Goal: Task Accomplishment & Management: Use online tool/utility

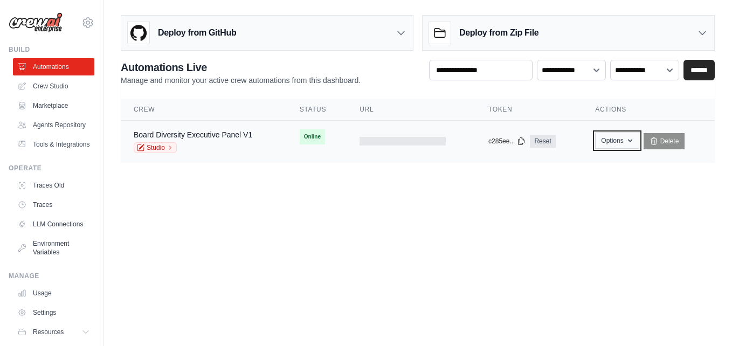
click at [623, 141] on button "Options" at bounding box center [617, 141] width 44 height 16
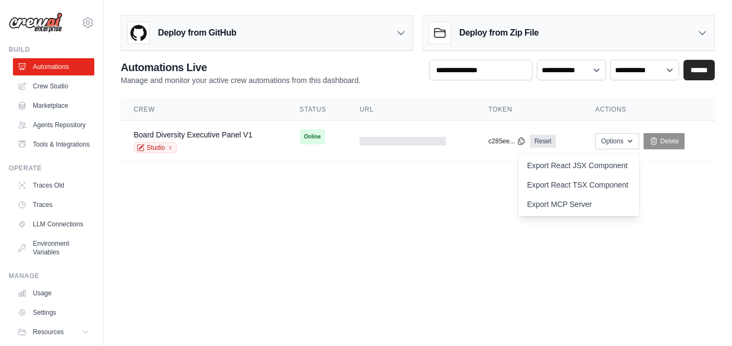
click at [371, 177] on main "Deploy from GitHub Deploy your project directly from GitHub. Select a repositor…" at bounding box center [417, 92] width 628 height 185
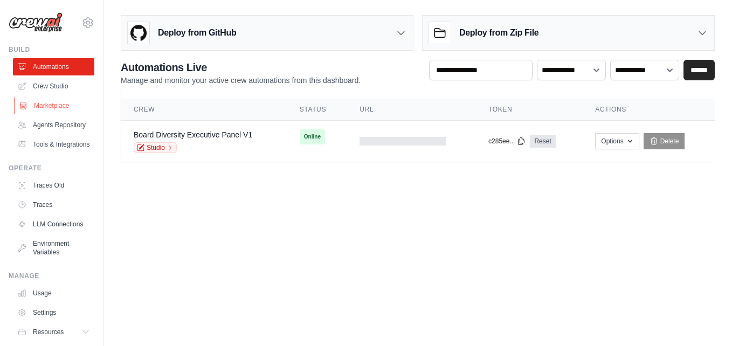
click at [57, 103] on link "Marketplace" at bounding box center [54, 105] width 81 height 17
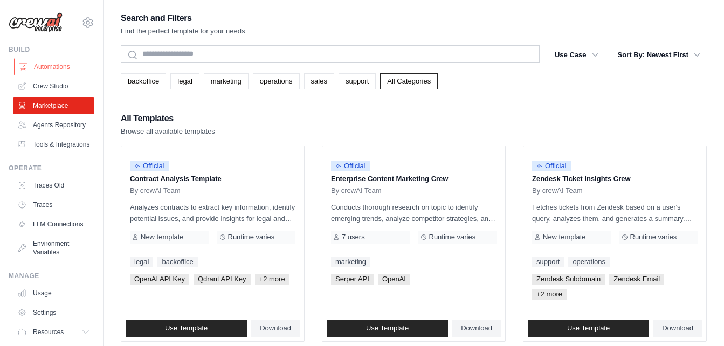
click at [59, 70] on link "Automations" at bounding box center [54, 66] width 81 height 17
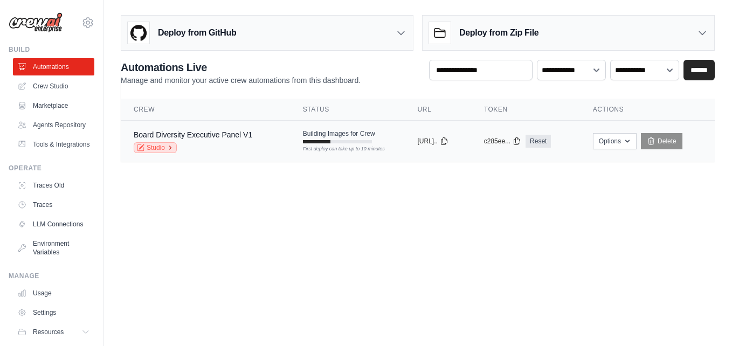
click at [169, 147] on icon at bounding box center [170, 147] width 6 height 6
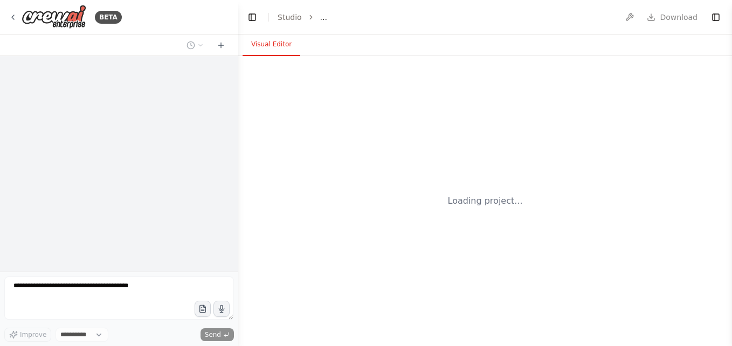
select select "****"
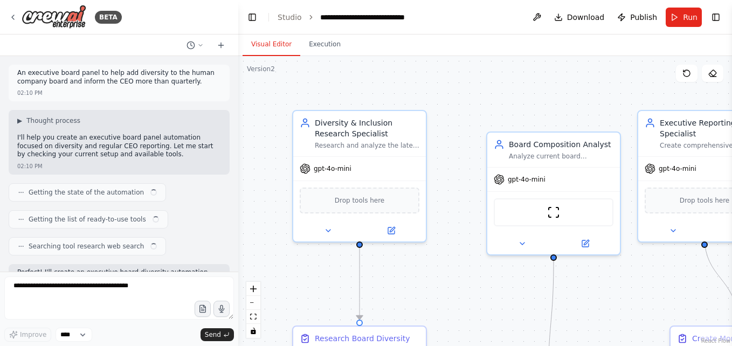
scroll to position [1127, 0]
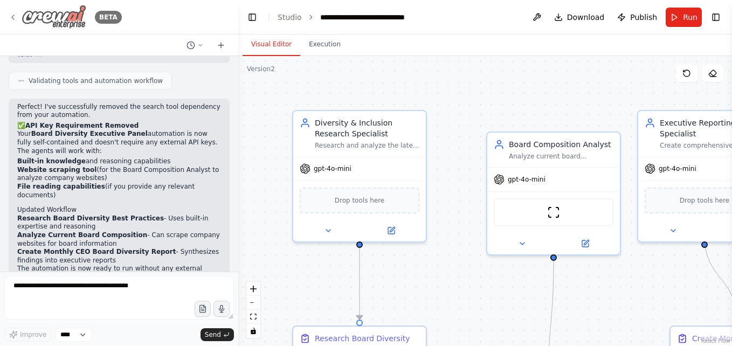
click at [12, 14] on icon at bounding box center [13, 17] width 9 height 9
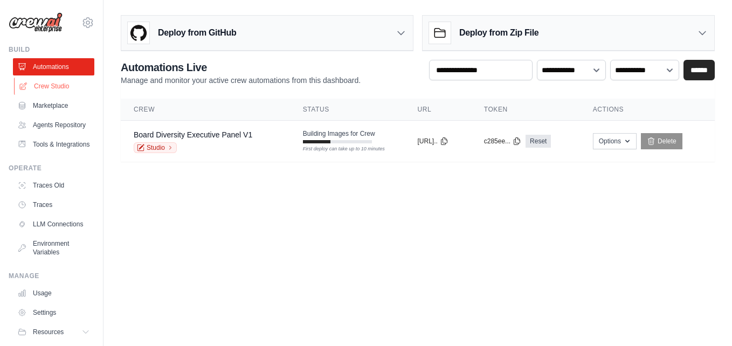
click at [53, 84] on link "Crew Studio" at bounding box center [54, 86] width 81 height 17
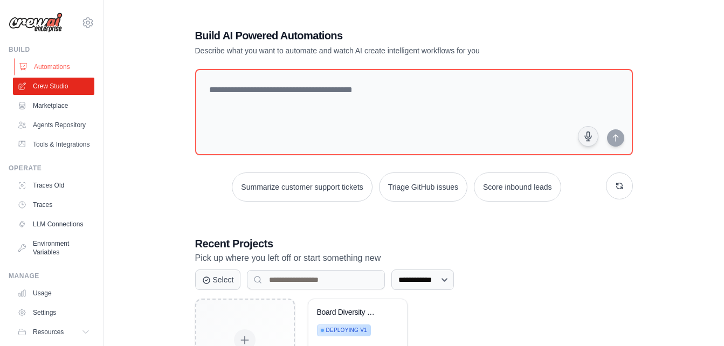
click at [56, 73] on link "Automations" at bounding box center [54, 66] width 81 height 17
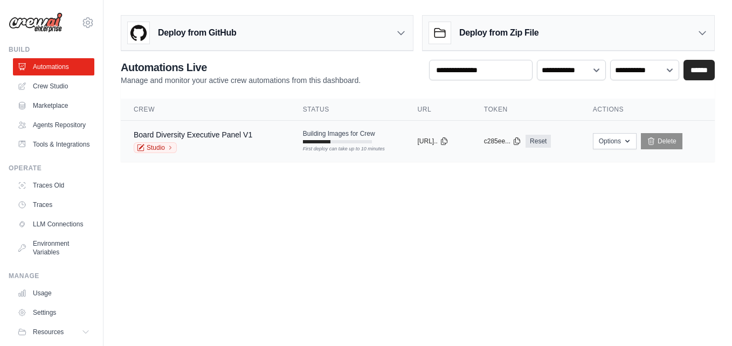
click at [331, 142] on div "First deploy can take up to 10 minutes" at bounding box center [337, 141] width 69 height 3
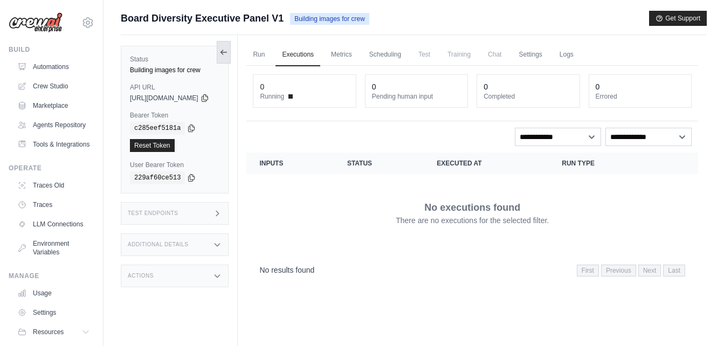
click at [231, 46] on button at bounding box center [224, 52] width 14 height 23
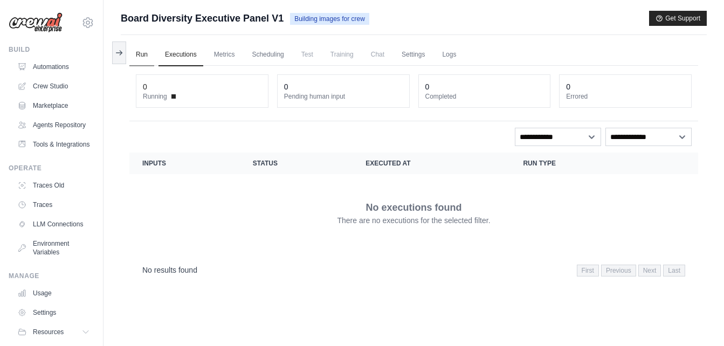
click at [146, 55] on link "Run" at bounding box center [141, 55] width 25 height 23
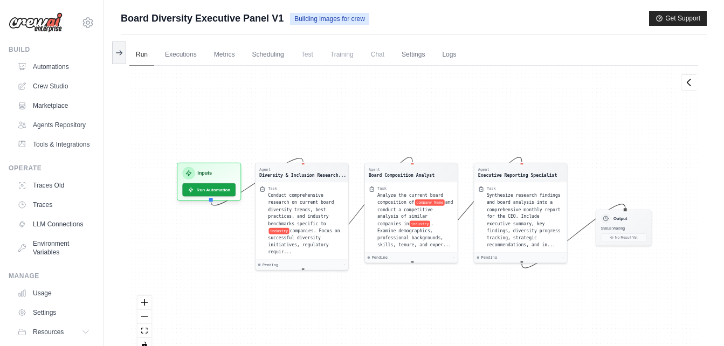
click at [147, 57] on link "Run" at bounding box center [141, 55] width 25 height 23
click at [204, 185] on button "Run Automation" at bounding box center [209, 188] width 56 height 14
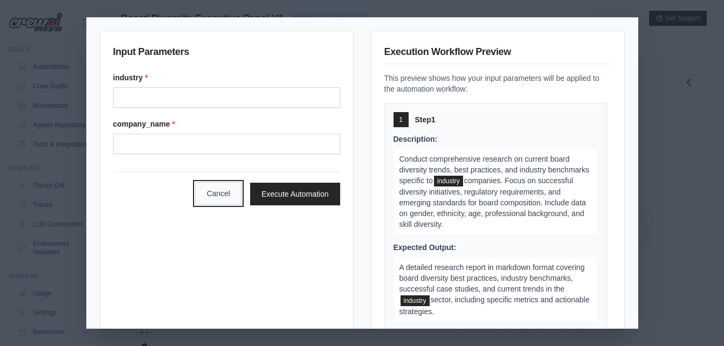
click at [207, 193] on button "Cancel" at bounding box center [218, 193] width 46 height 23
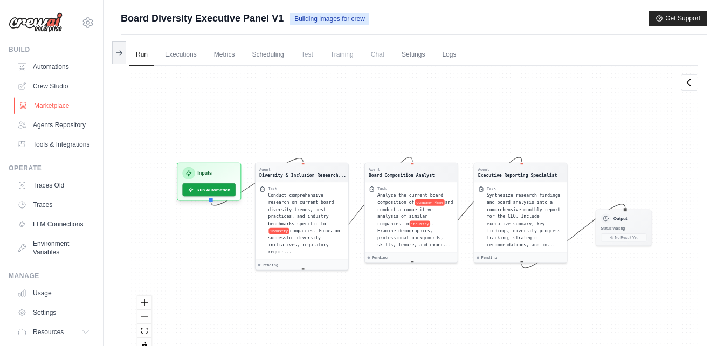
click at [46, 113] on link "Marketplace" at bounding box center [54, 105] width 81 height 17
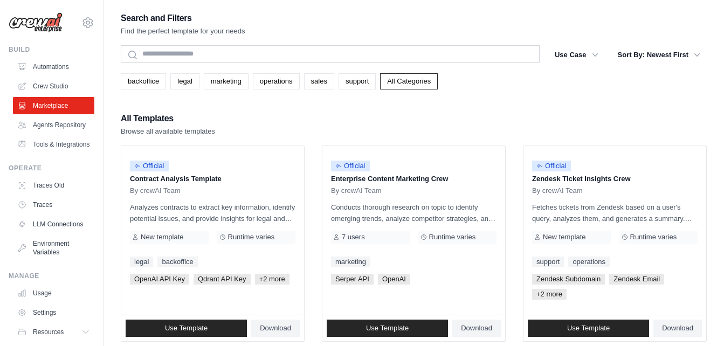
click at [46, 113] on link "Marketplace" at bounding box center [53, 105] width 81 height 17
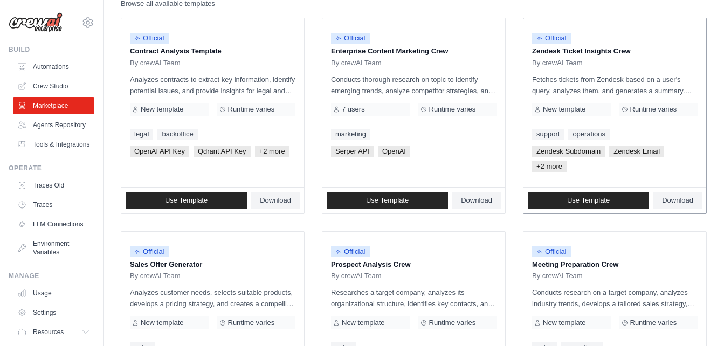
scroll to position [55, 0]
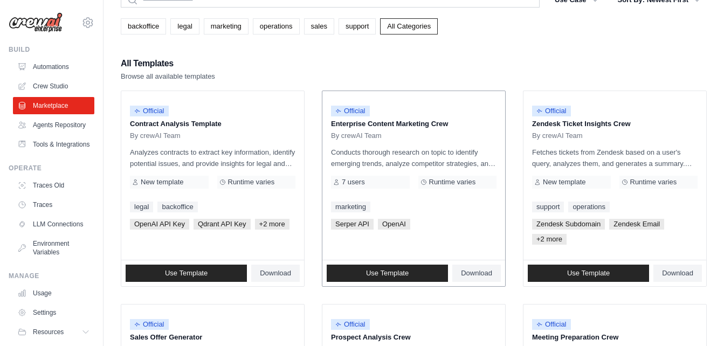
click at [417, 223] on div "Serper API OpenAI" at bounding box center [413, 224] width 165 height 11
click at [153, 25] on link "backoffice" at bounding box center [143, 26] width 45 height 16
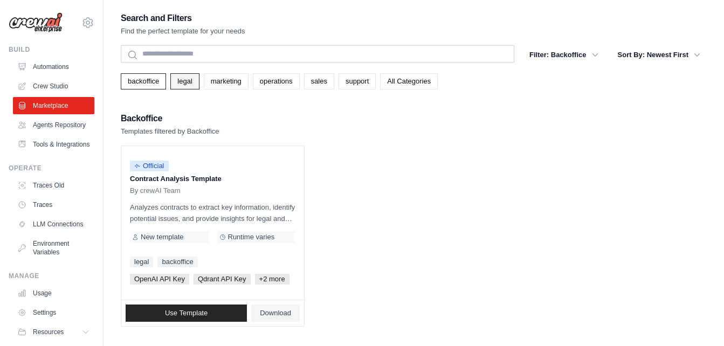
click at [179, 79] on link "legal" at bounding box center [184, 81] width 29 height 16
click at [216, 88] on link "marketing" at bounding box center [226, 81] width 45 height 16
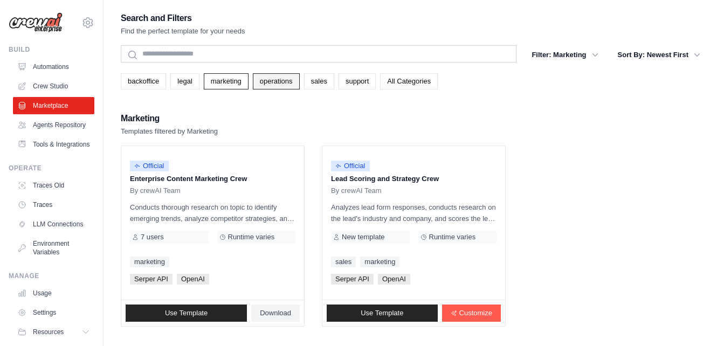
click at [268, 84] on link "operations" at bounding box center [276, 81] width 47 height 16
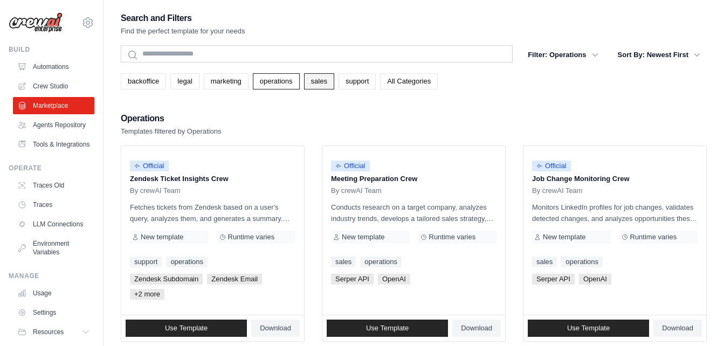
click at [319, 82] on link "sales" at bounding box center [319, 81] width 30 height 16
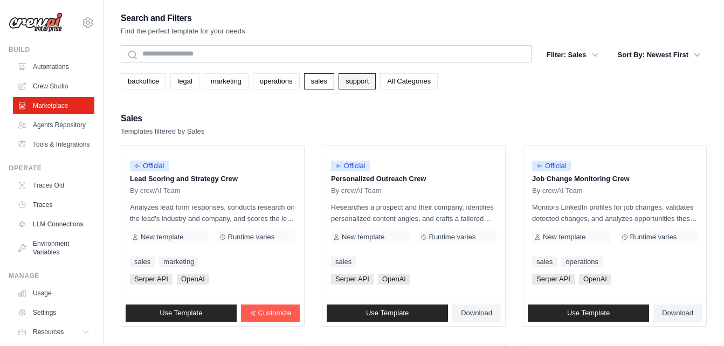
click at [353, 84] on link "support" at bounding box center [356, 81] width 37 height 16
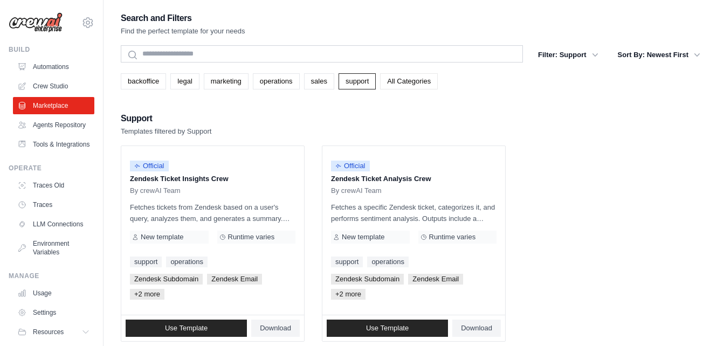
click at [387, 86] on link "All Categories" at bounding box center [409, 81] width 58 height 16
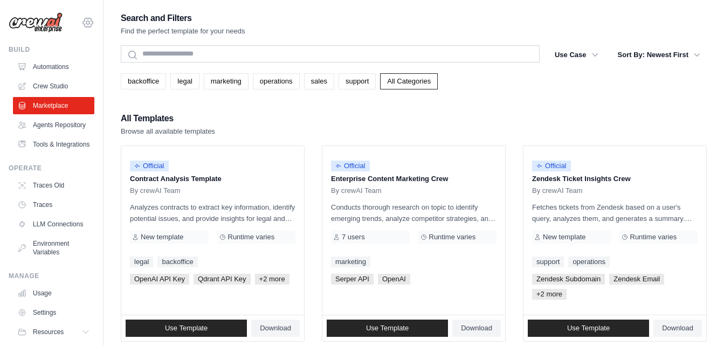
click at [86, 22] on icon at bounding box center [87, 22] width 3 height 3
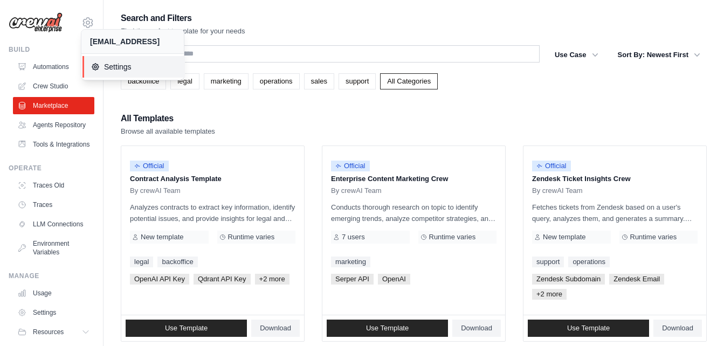
click at [94, 70] on icon at bounding box center [95, 67] width 9 height 9
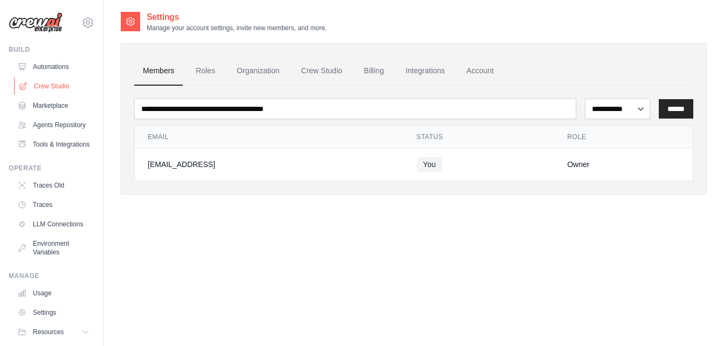
click at [37, 86] on link "Crew Studio" at bounding box center [54, 86] width 81 height 17
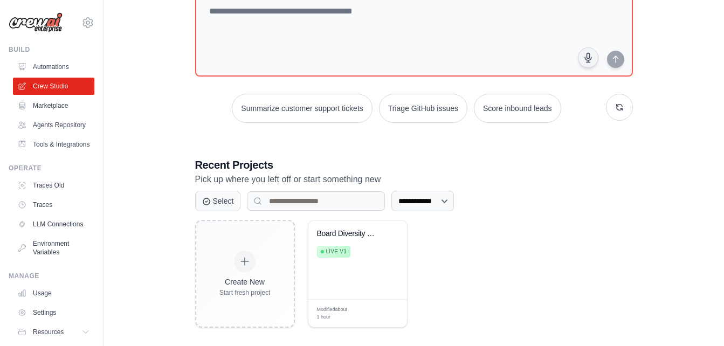
scroll to position [88, 0]
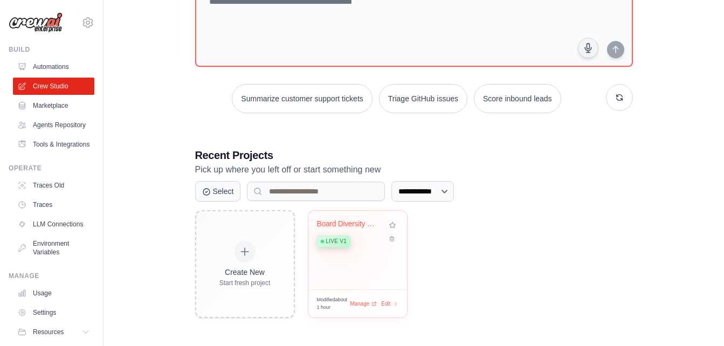
click at [339, 241] on span "Live v1" at bounding box center [336, 241] width 20 height 9
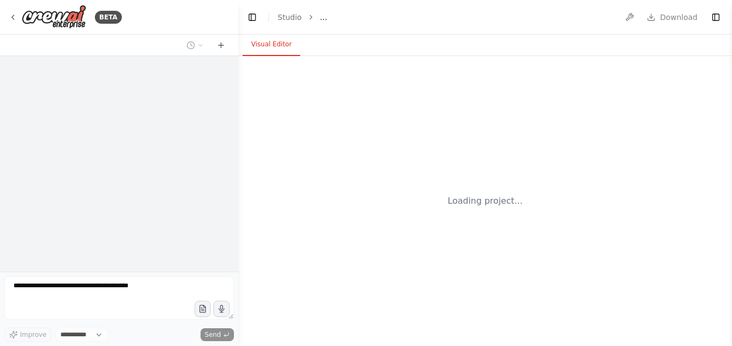
select select "****"
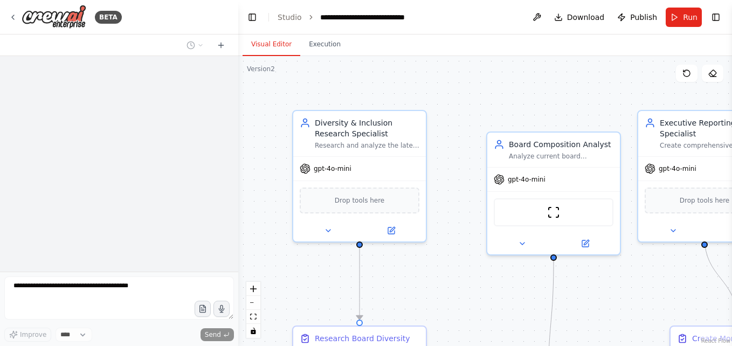
scroll to position [1127, 0]
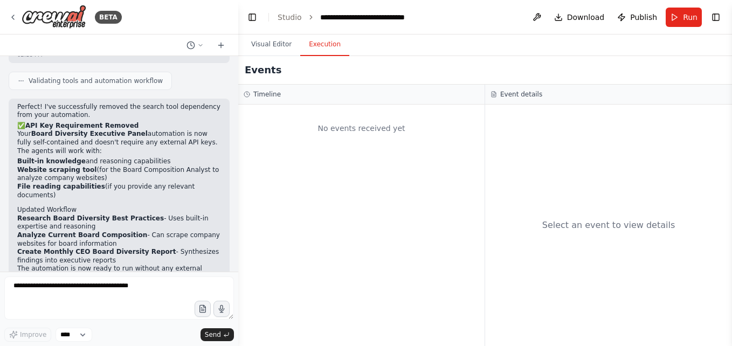
click at [328, 53] on button "Execution" at bounding box center [324, 44] width 49 height 23
click at [17, 20] on icon at bounding box center [13, 17] width 9 height 9
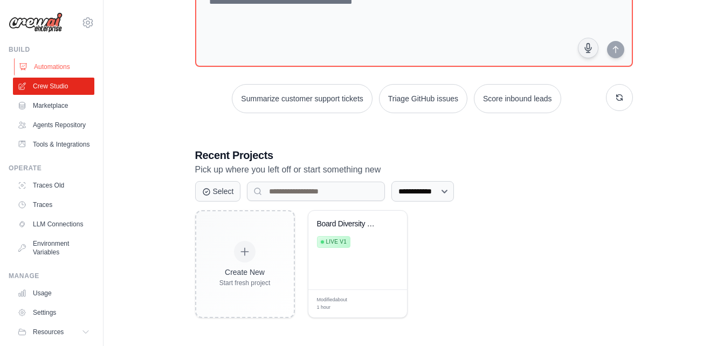
click at [36, 62] on link "Automations" at bounding box center [54, 66] width 81 height 17
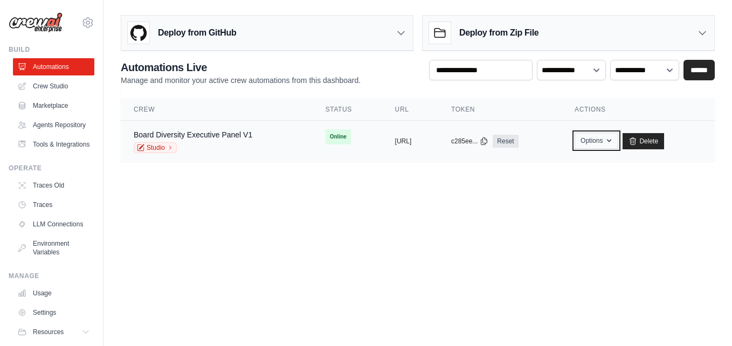
click at [613, 141] on icon "button" at bounding box center [609, 140] width 9 height 9
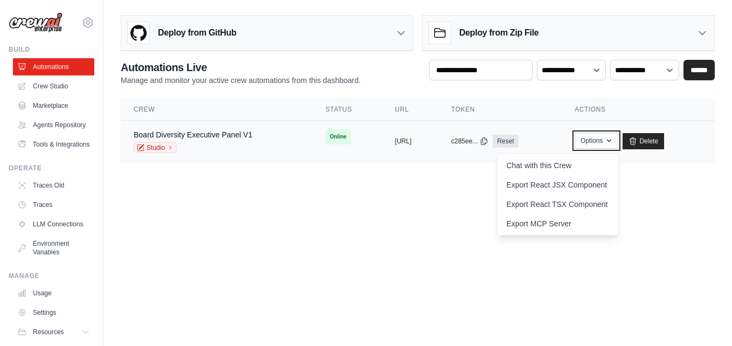
click at [613, 141] on icon "button" at bounding box center [609, 140] width 9 height 9
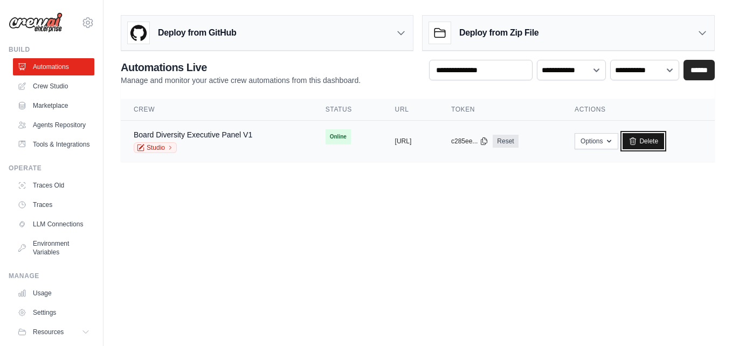
click at [664, 143] on link "Delete" at bounding box center [644, 141] width 42 height 16
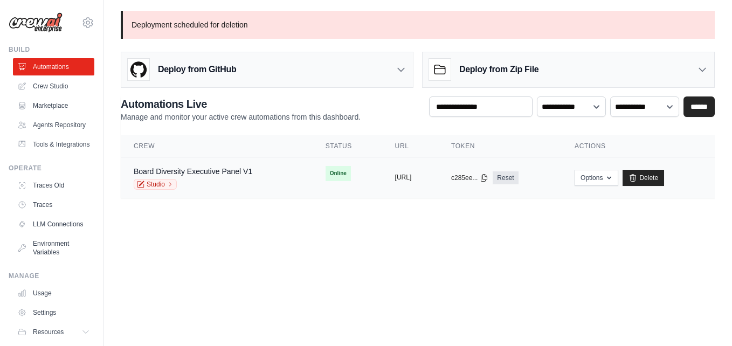
click at [412, 175] on button "[URL]" at bounding box center [403, 177] width 17 height 9
drag, startPoint x: 423, startPoint y: 176, endPoint x: 397, endPoint y: 176, distance: 25.9
click at [397, 176] on button "[URL]" at bounding box center [403, 177] width 17 height 9
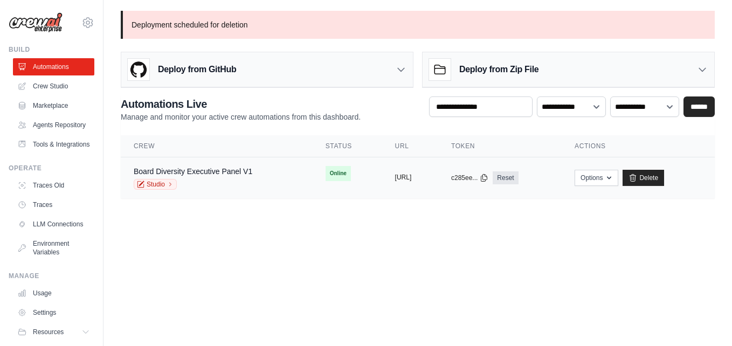
click at [397, 176] on button "https://board-diversity-executive-p" at bounding box center [403, 177] width 17 height 9
click at [42, 87] on link "Crew Studio" at bounding box center [54, 86] width 81 height 17
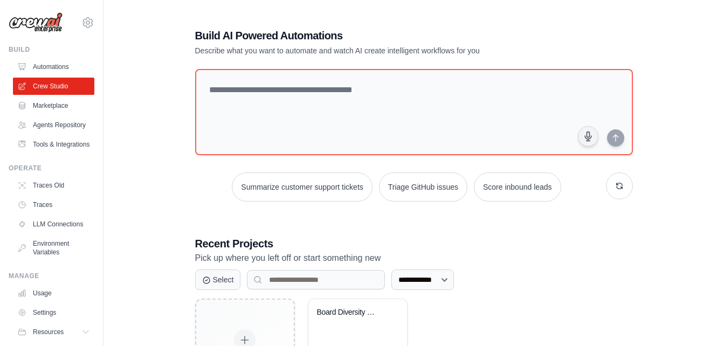
click at [51, 69] on link "Automations" at bounding box center [53, 66] width 81 height 17
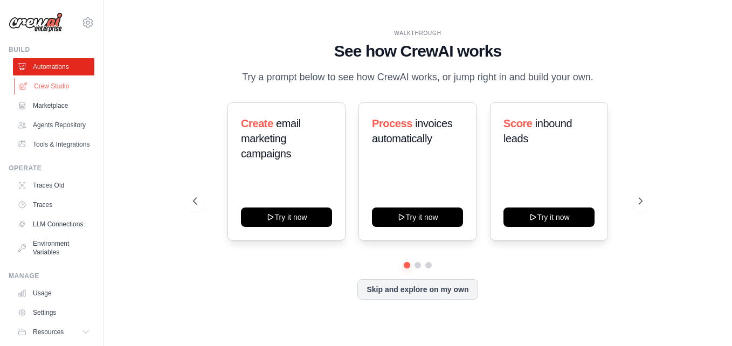
click at [40, 82] on link "Crew Studio" at bounding box center [54, 86] width 81 height 17
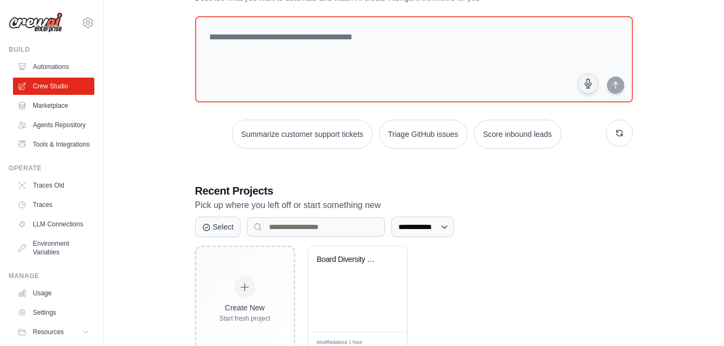
scroll to position [88, 0]
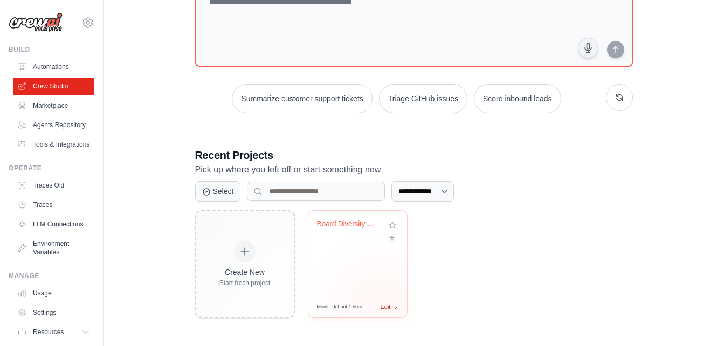
click at [382, 309] on div "Modified about 1 hour Edit" at bounding box center [357, 307] width 99 height 22
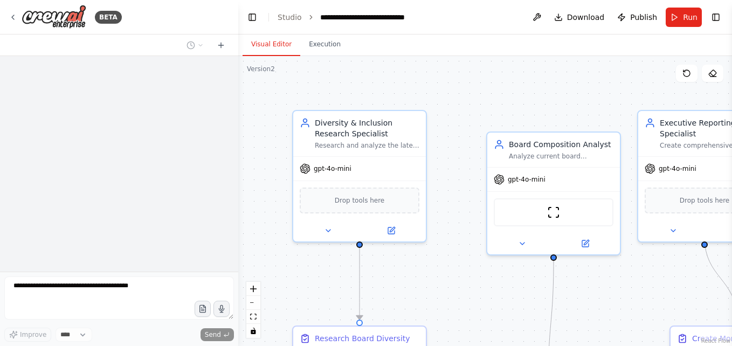
scroll to position [1127, 0]
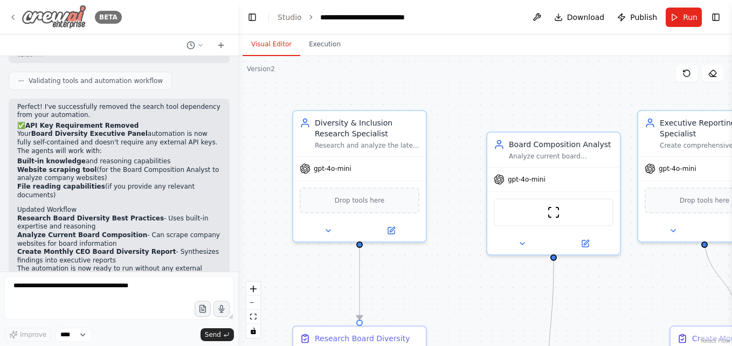
click at [18, 13] on div "BETA" at bounding box center [65, 17] width 113 height 24
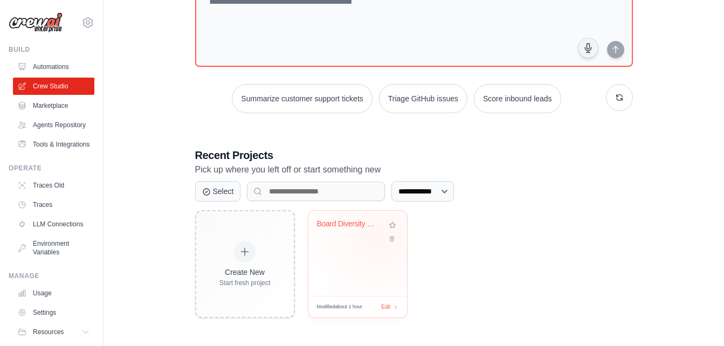
click at [377, 234] on div "Board Diversity Executive Panel" at bounding box center [357, 231] width 81 height 25
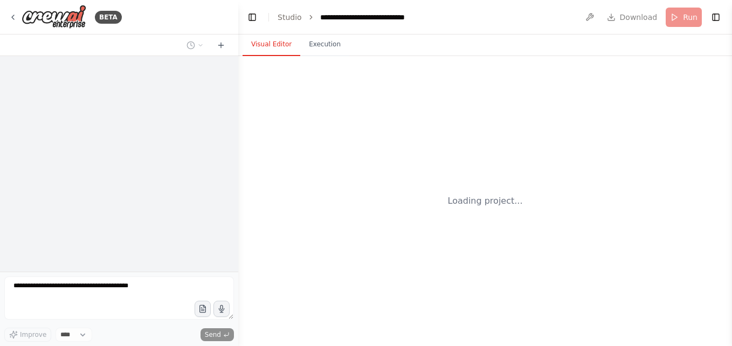
click at [576, 61] on div "Loading project..." at bounding box center [485, 201] width 494 height 290
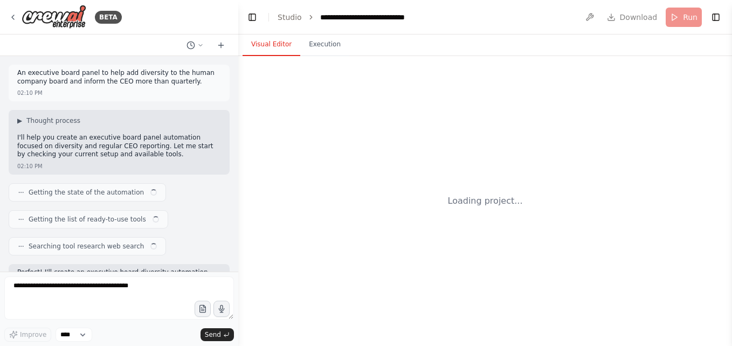
scroll to position [1127, 0]
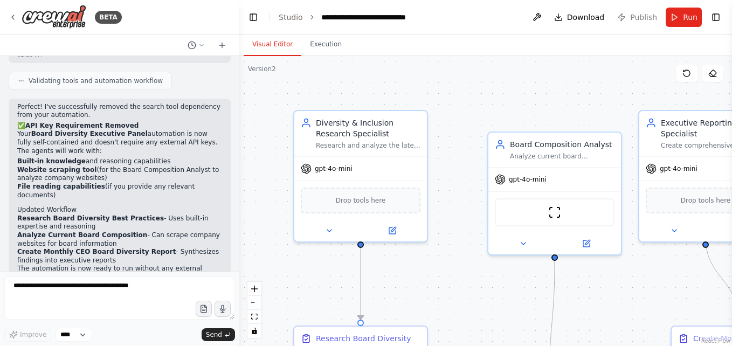
click at [239, 128] on div "BETA An executive board panel to help add diversity to the human company board …" at bounding box center [366, 173] width 732 height 346
click at [644, 15] on span "Publish" at bounding box center [643, 17] width 27 height 11
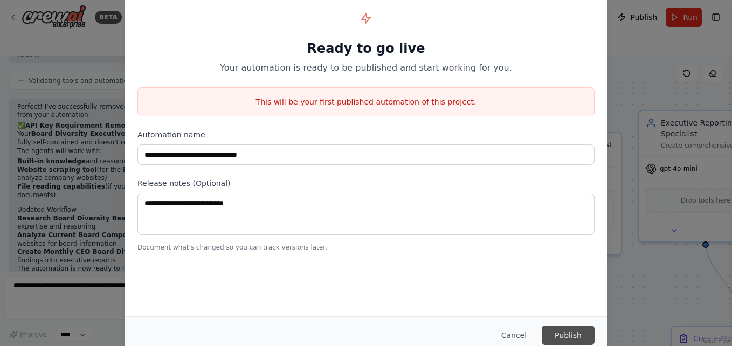
click at [565, 329] on button "Publish" at bounding box center [568, 335] width 53 height 19
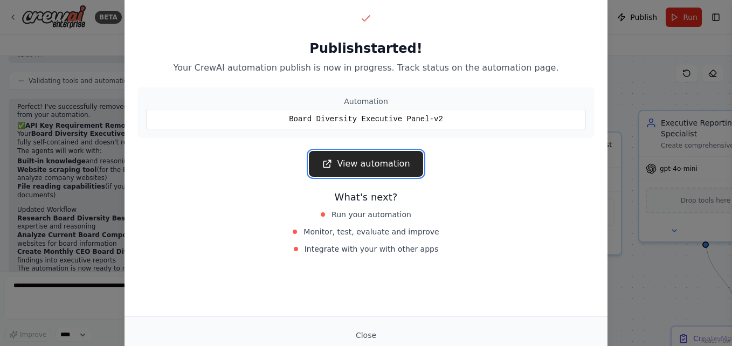
click at [374, 164] on link "View automation" at bounding box center [366, 164] width 114 height 26
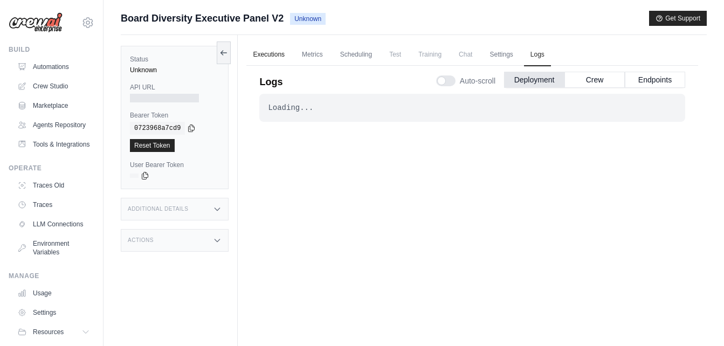
click at [285, 47] on link "Executions" at bounding box center [268, 55] width 45 height 23
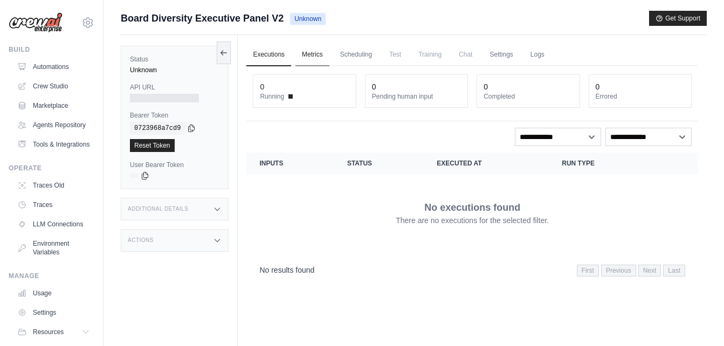
click at [327, 50] on link "Metrics" at bounding box center [312, 55] width 34 height 23
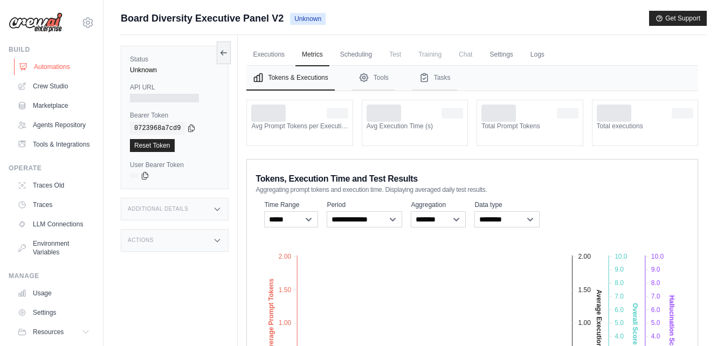
click at [36, 63] on link "Automations" at bounding box center [54, 66] width 81 height 17
